Goal: Answer question/provide support

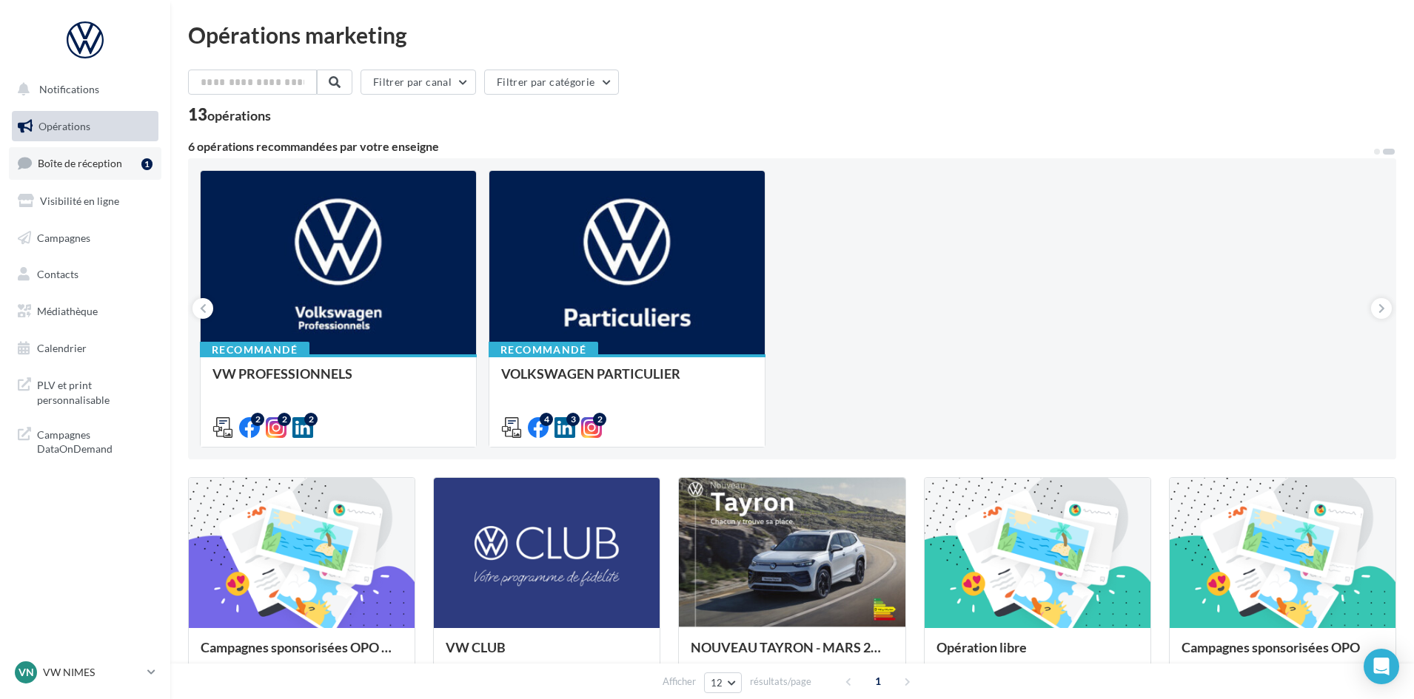
click at [58, 160] on span "Boîte de réception" at bounding box center [80, 163] width 84 height 13
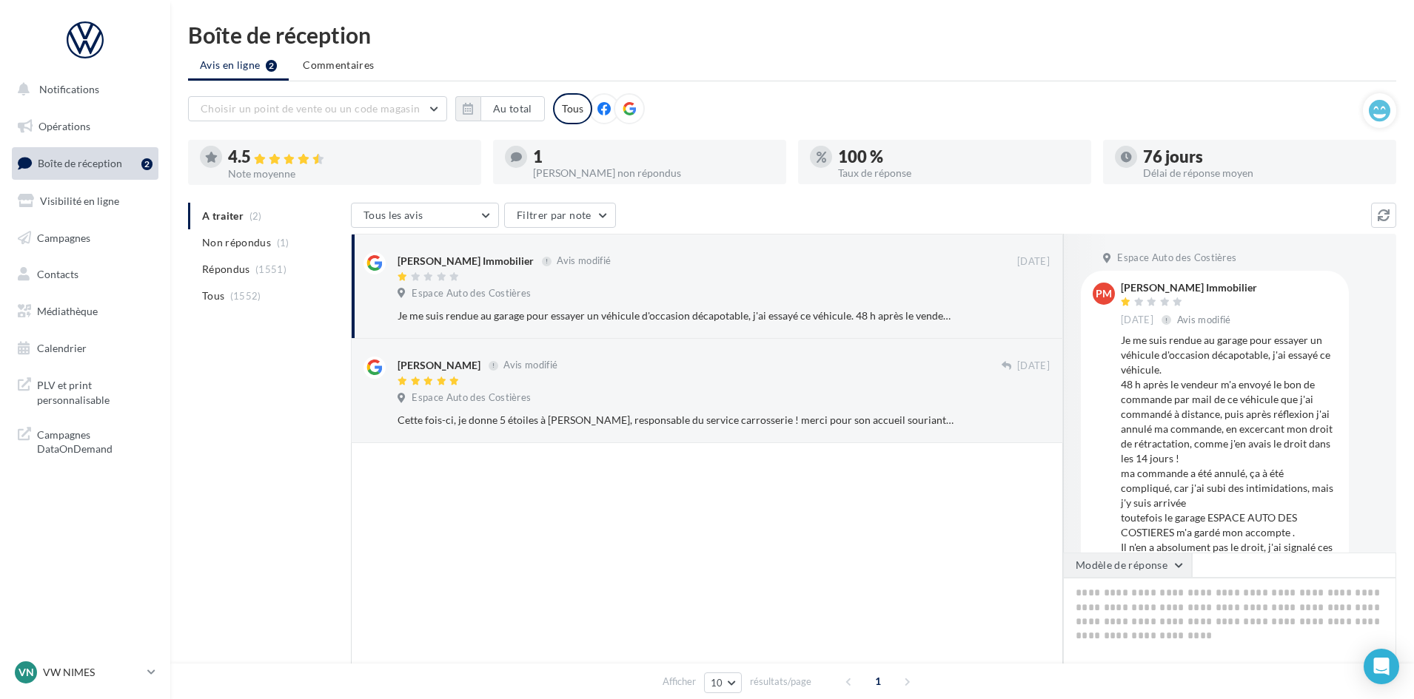
click at [1175, 562] on button "Modèle de réponse" at bounding box center [1127, 565] width 129 height 25
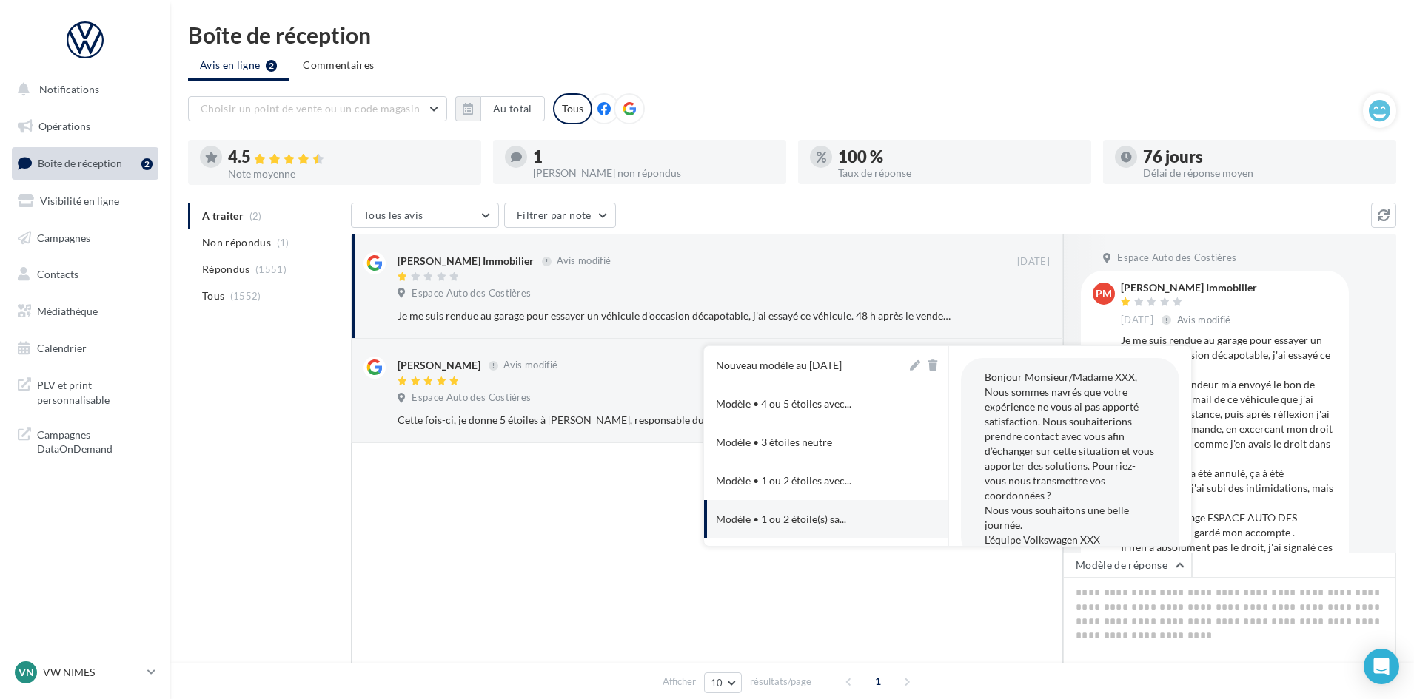
click at [520, 537] on div at bounding box center [707, 575] width 712 height 265
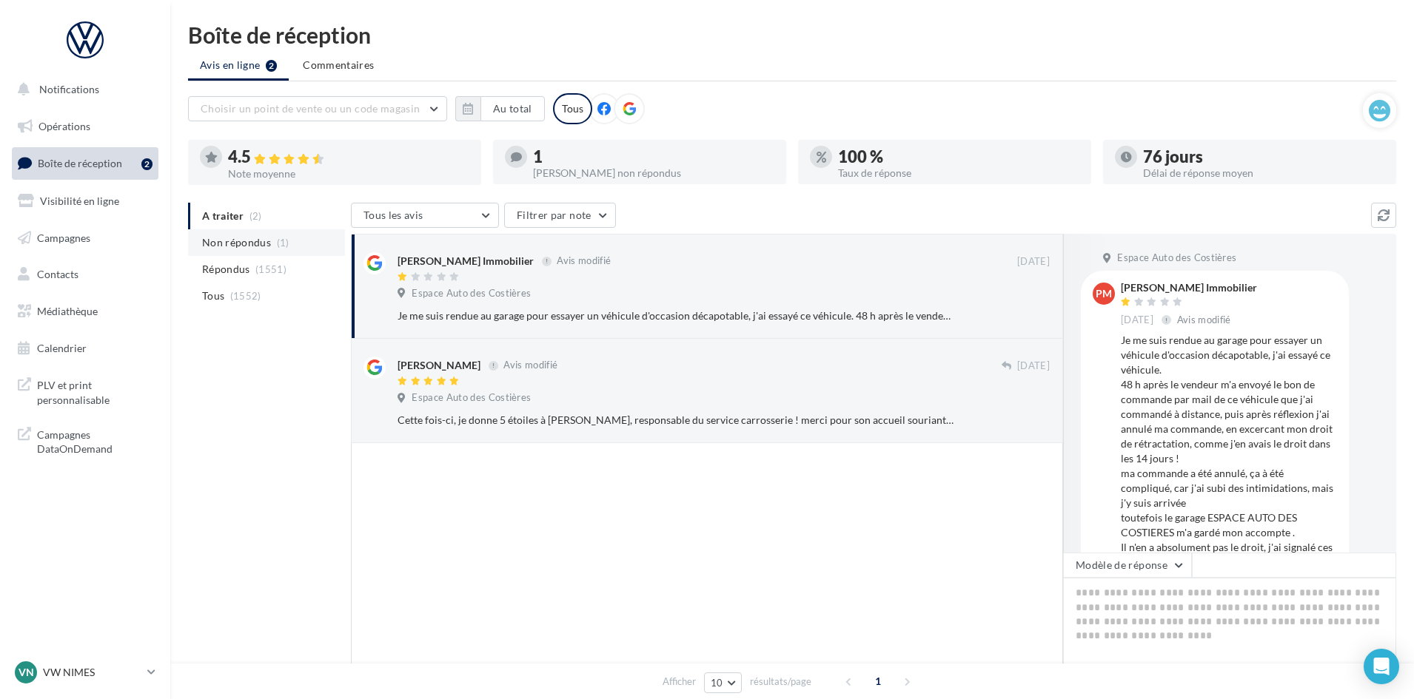
drag, startPoint x: 303, startPoint y: 226, endPoint x: 303, endPoint y: 244, distance: 17.8
click at [303, 239] on ul "A traiter (2) Non répondus (1) Répondus (1551) Tous (1552)" at bounding box center [266, 256] width 157 height 107
click at [303, 245] on li "Non répondus (1)" at bounding box center [266, 242] width 157 height 27
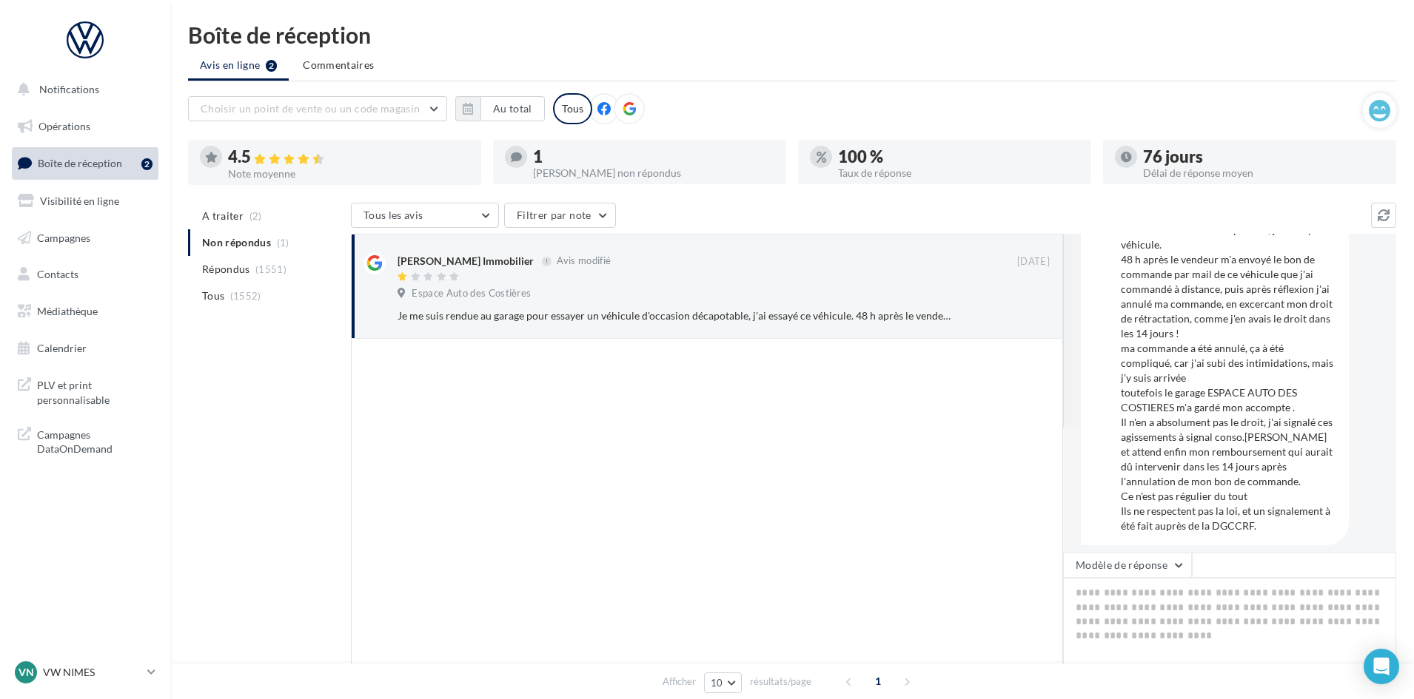
scroll to position [135, 0]
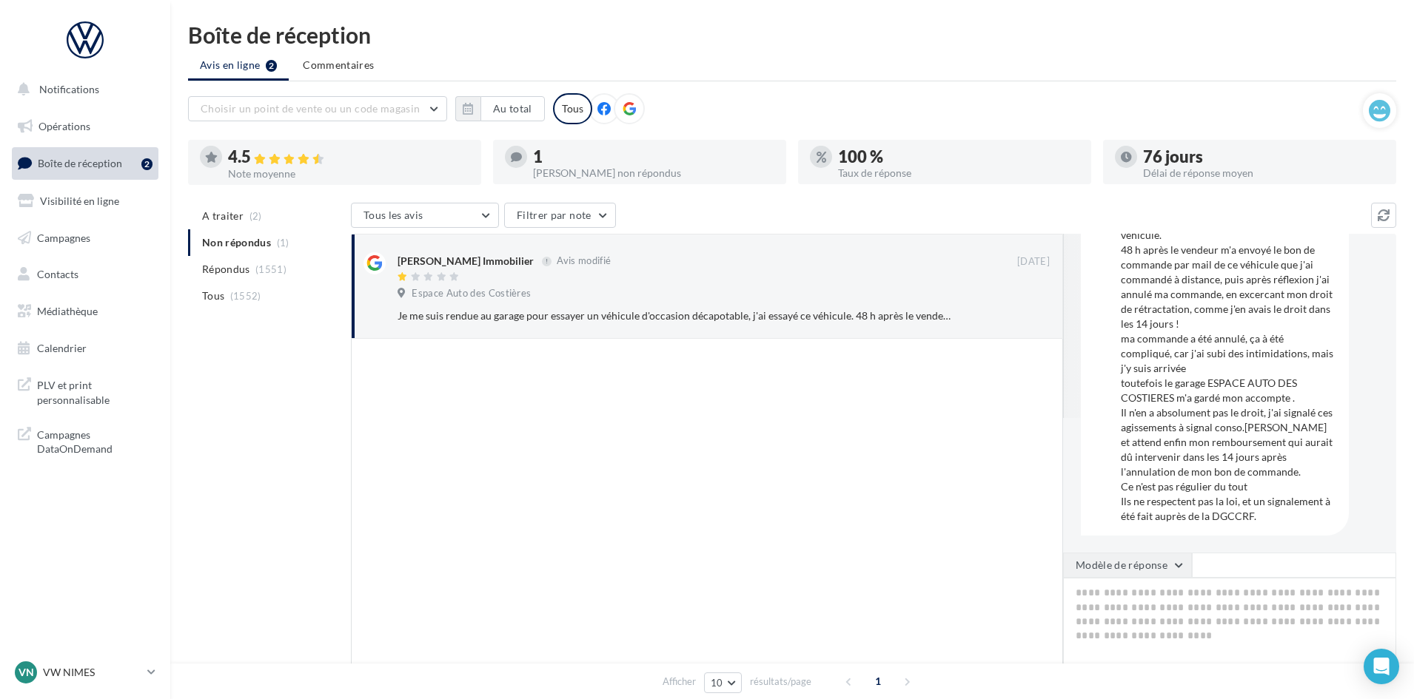
click at [1146, 568] on button "Modèle de réponse" at bounding box center [1127, 565] width 129 height 25
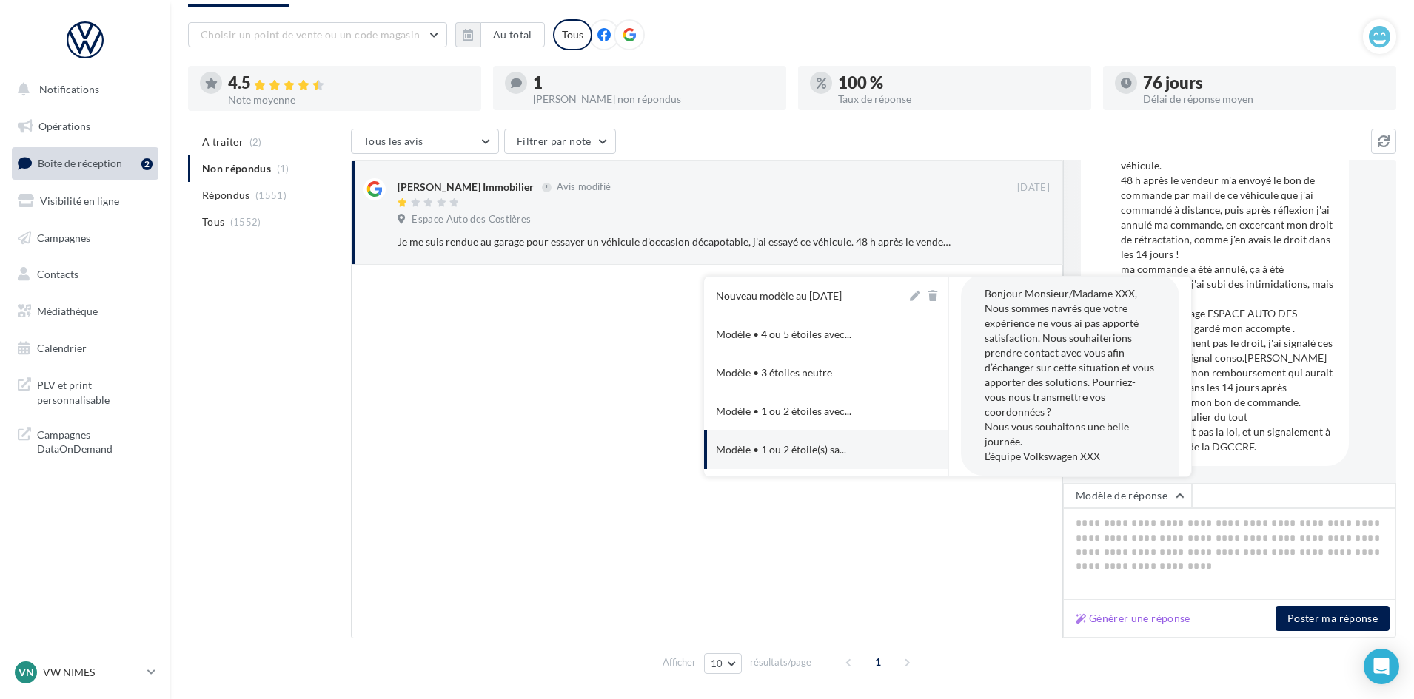
scroll to position [25, 0]
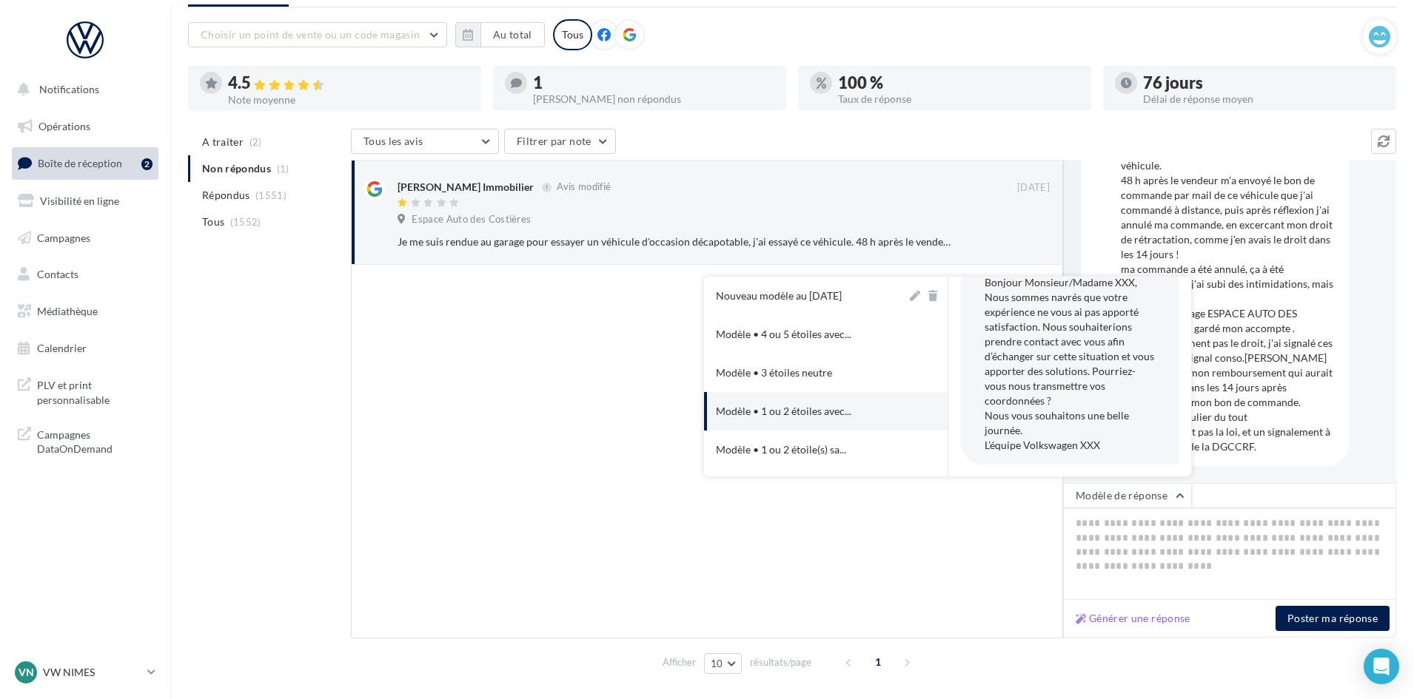
click at [862, 410] on button "Modèle • 1 ou 2 étoiles avec..." at bounding box center [805, 411] width 203 height 38
type textarea "**********"
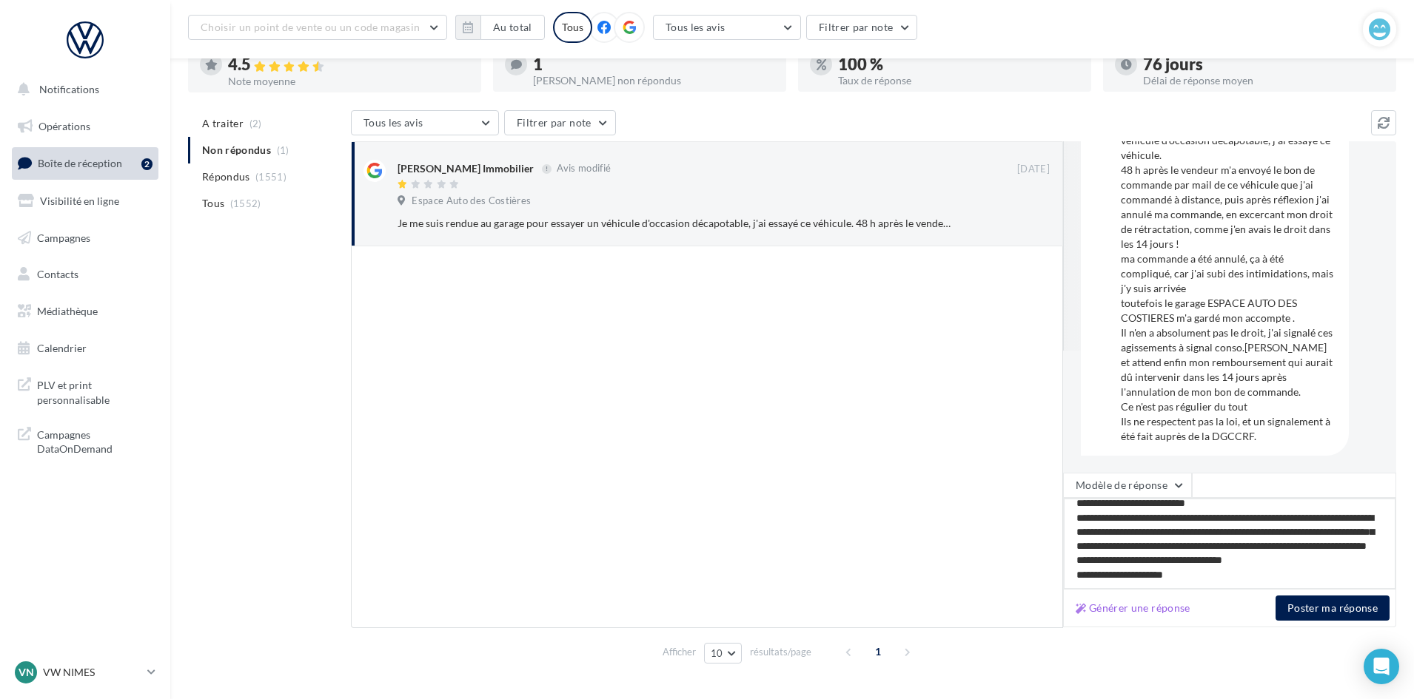
scroll to position [118, 0]
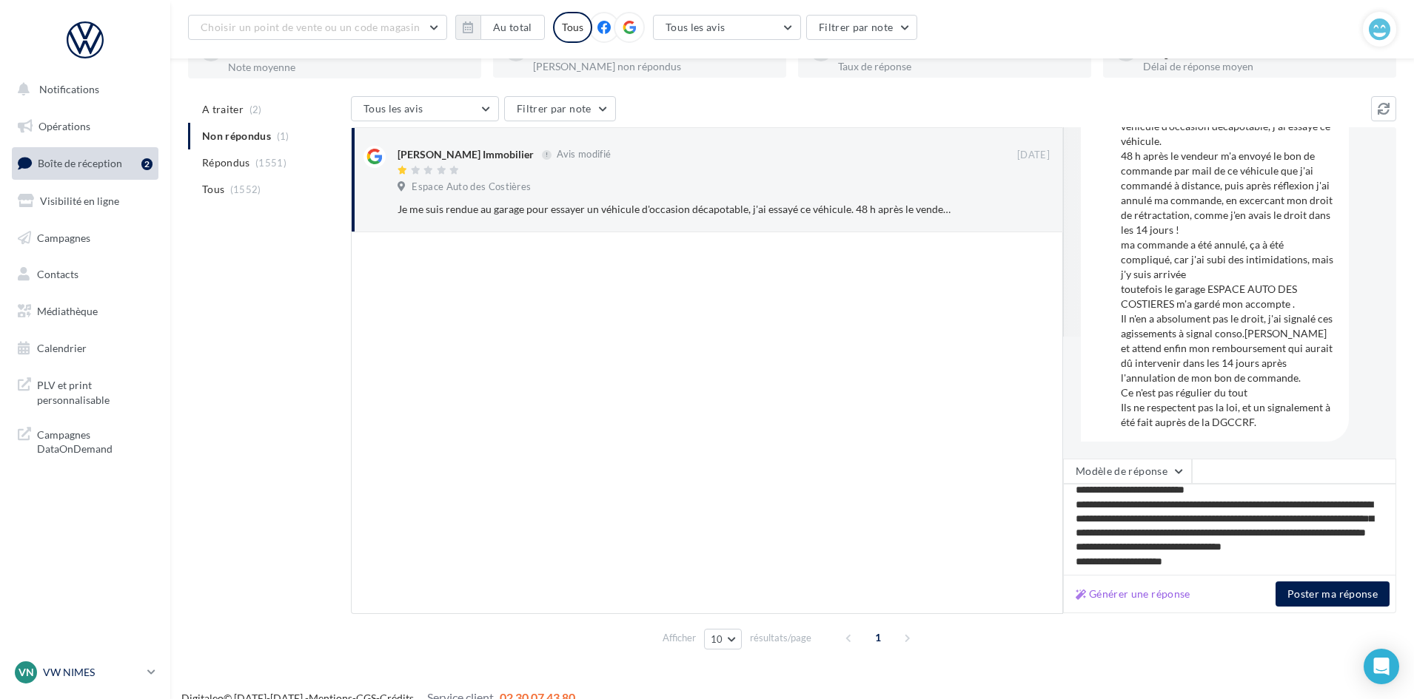
click at [130, 667] on p "VW NIMES" at bounding box center [92, 672] width 98 height 15
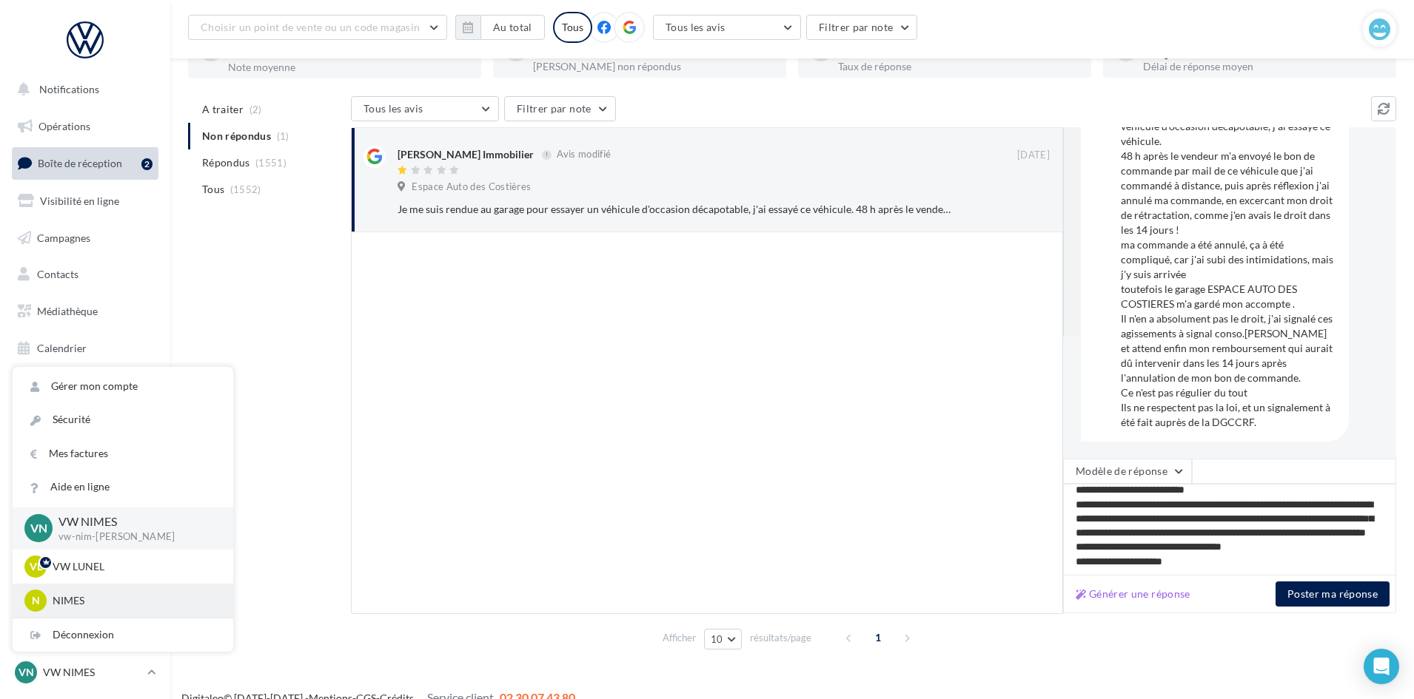
click at [145, 596] on p "NIMES" at bounding box center [134, 601] width 163 height 15
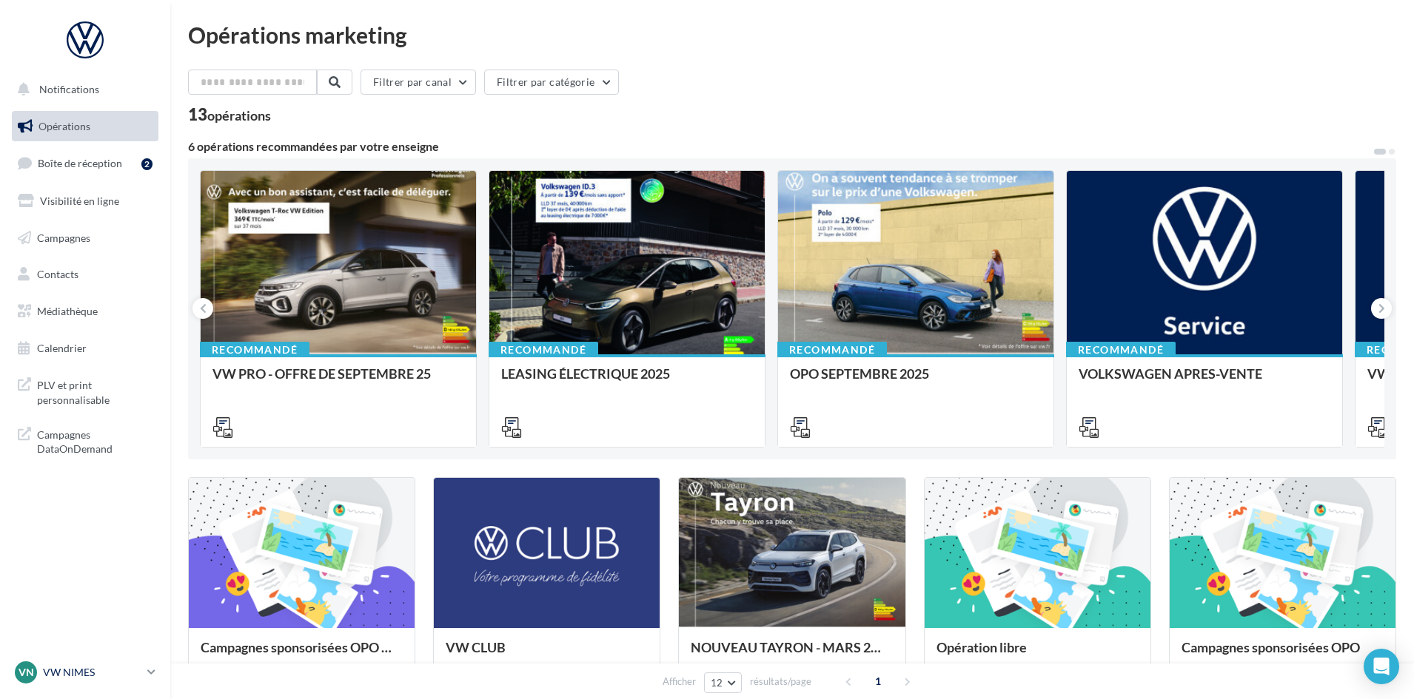
click at [66, 674] on p "VW NIMES" at bounding box center [92, 672] width 98 height 15
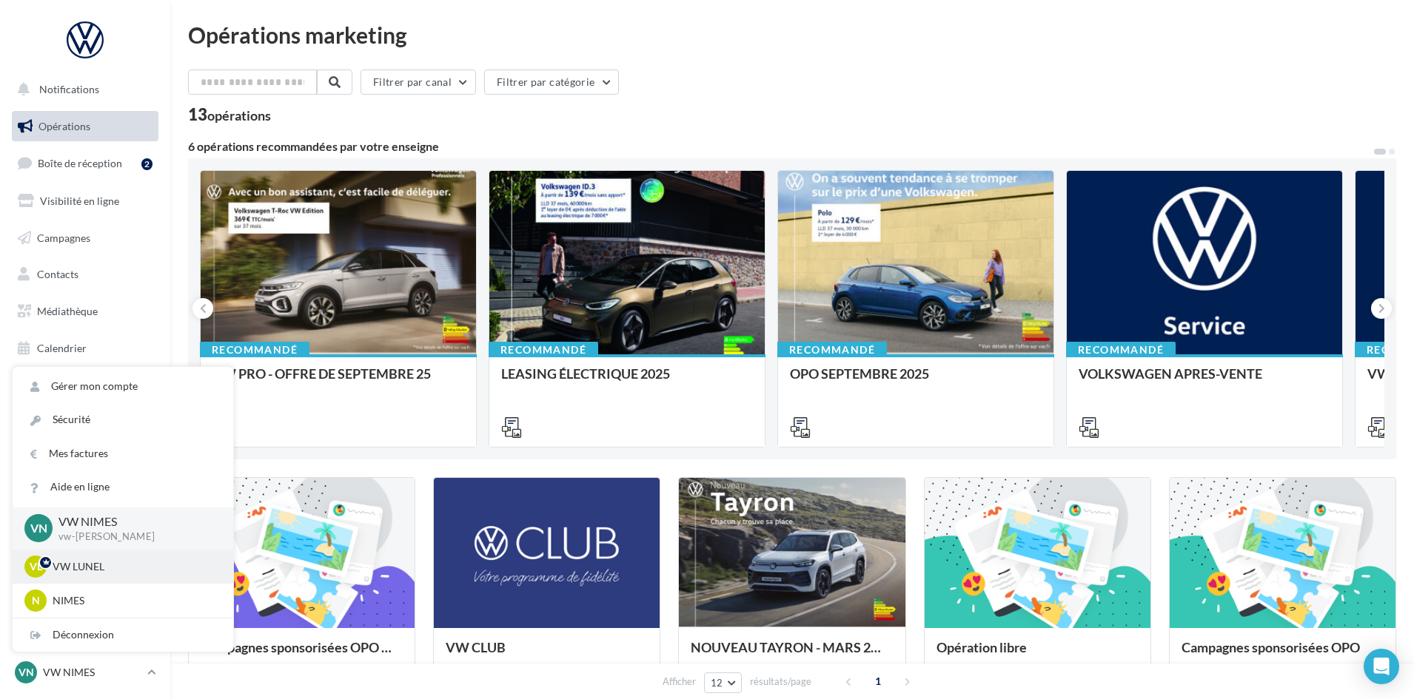
click at [131, 564] on p "VW LUNEL" at bounding box center [134, 567] width 163 height 15
